Goal: Task Accomplishment & Management: Complete application form

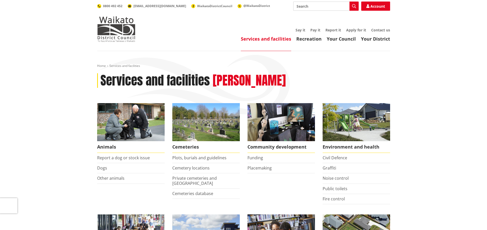
click at [108, 168] on li "Dogs" at bounding box center [130, 168] width 67 height 10
click at [103, 170] on link "Dogs" at bounding box center [102, 168] width 10 height 6
click at [117, 157] on link "Report a dog or stock issue" at bounding box center [123, 158] width 53 height 6
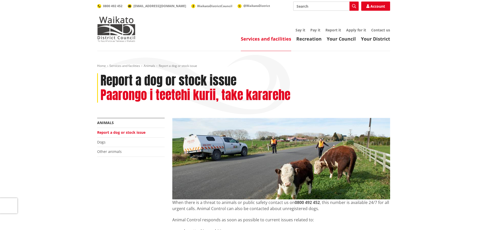
click at [106, 141] on li "Dogs" at bounding box center [130, 143] width 67 height 10
click at [104, 142] on link "Dogs" at bounding box center [101, 142] width 8 height 5
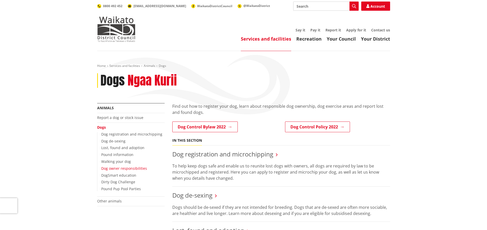
click at [114, 167] on link "Dog owner responsibilities" at bounding box center [124, 168] width 46 height 5
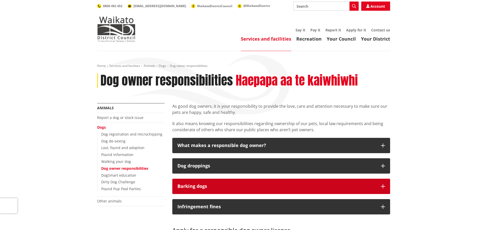
click at [325, 184] on h3 "Barking dogs" at bounding box center [276, 186] width 198 height 5
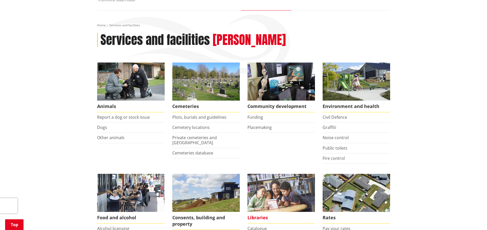
scroll to position [26, 0]
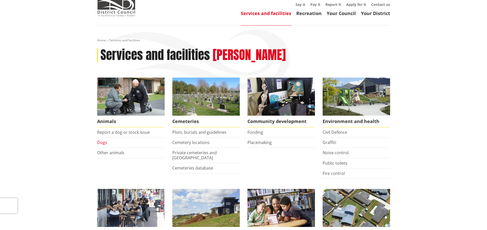
click at [101, 141] on link "Dogs" at bounding box center [102, 143] width 10 height 6
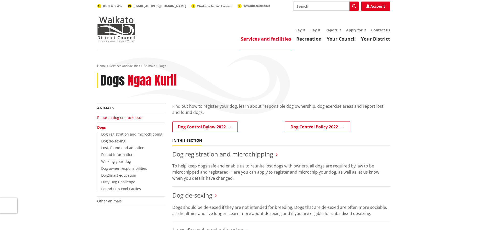
click at [112, 117] on link "Report a dog or stock issue" at bounding box center [120, 117] width 46 height 5
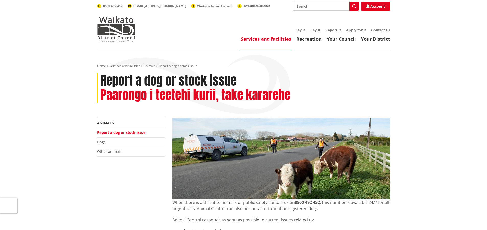
click at [112, 132] on link "Report a dog or stock issue" at bounding box center [121, 132] width 48 height 5
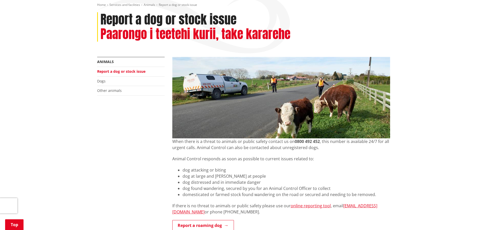
scroll to position [128, 0]
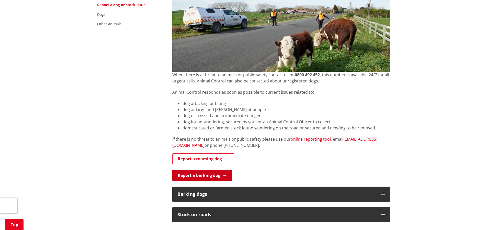
click at [201, 173] on link "Report a barking dog" at bounding box center [202, 175] width 60 height 11
